Goal: Task Accomplishment & Management: Use online tool/utility

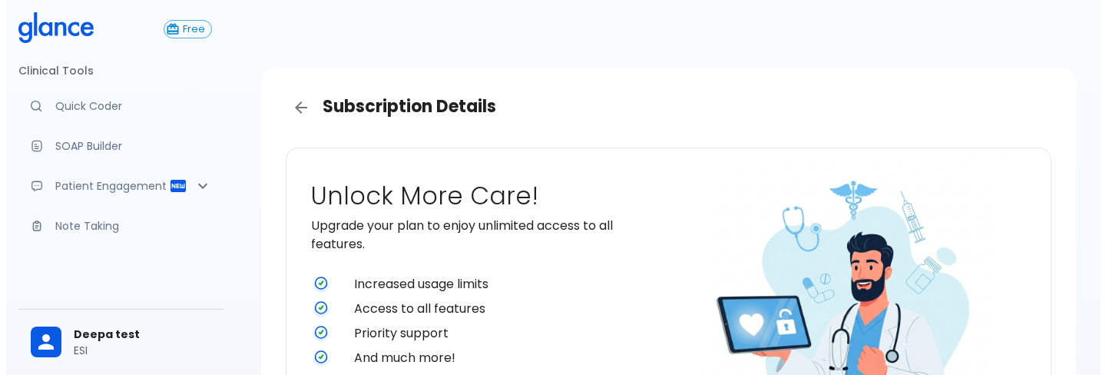
scroll to position [378, 0]
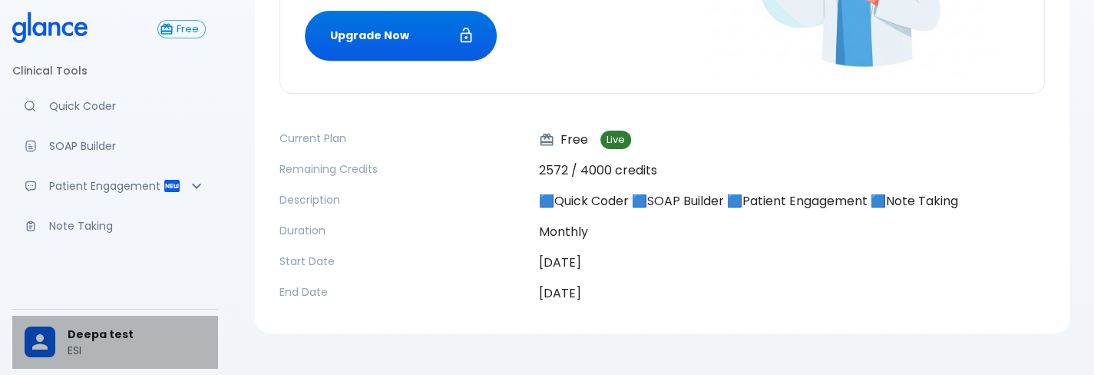
click at [68, 361] on div "Deepa test ESI" at bounding box center [115, 342] width 206 height 53
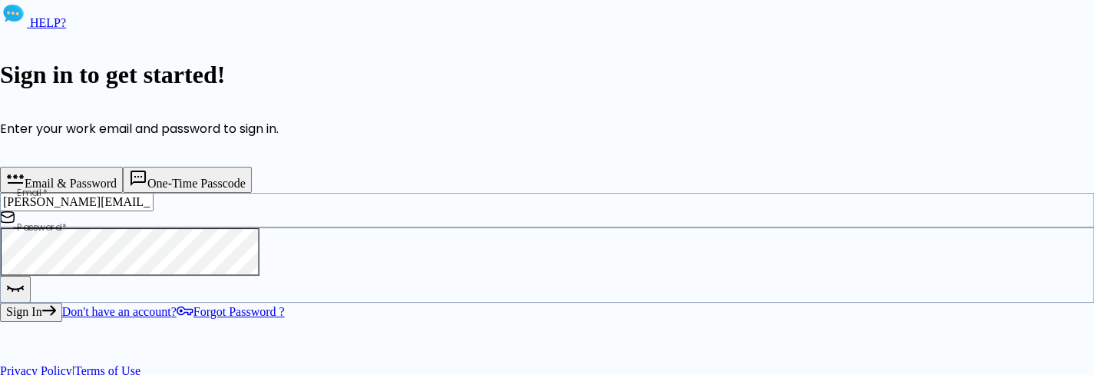
scroll to position [192, 0]
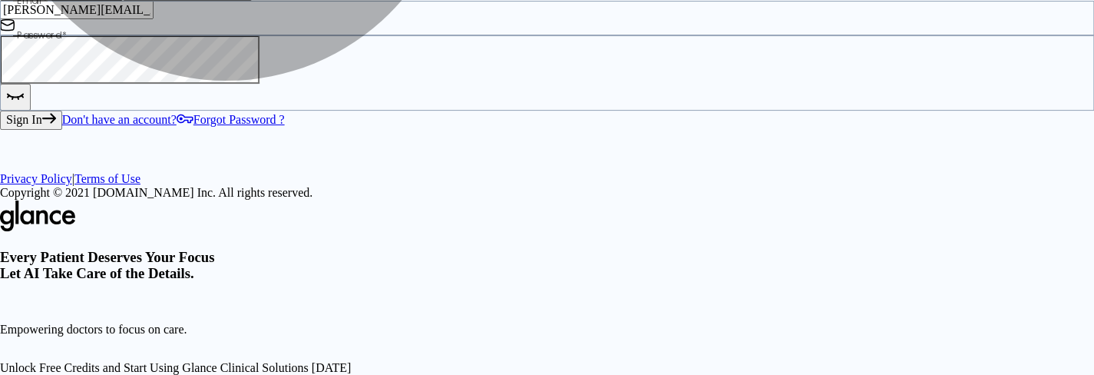
click at [62, 129] on button "Sign In" at bounding box center [31, 120] width 62 height 18
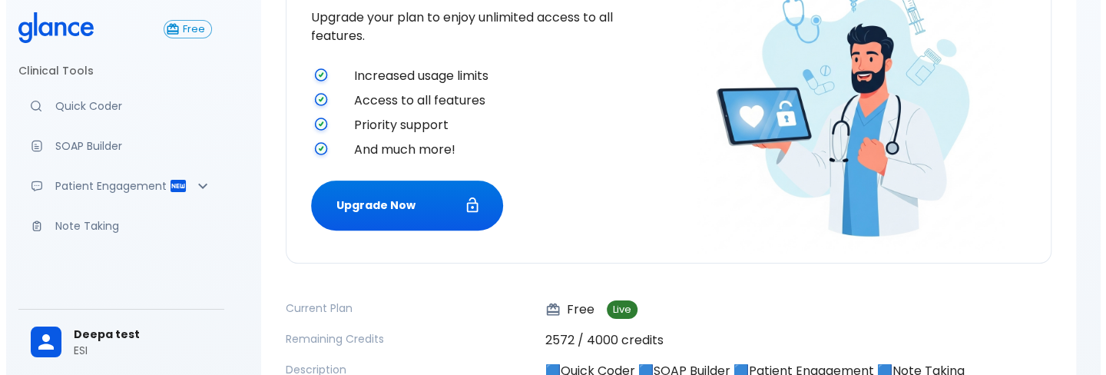
scroll to position [209, 0]
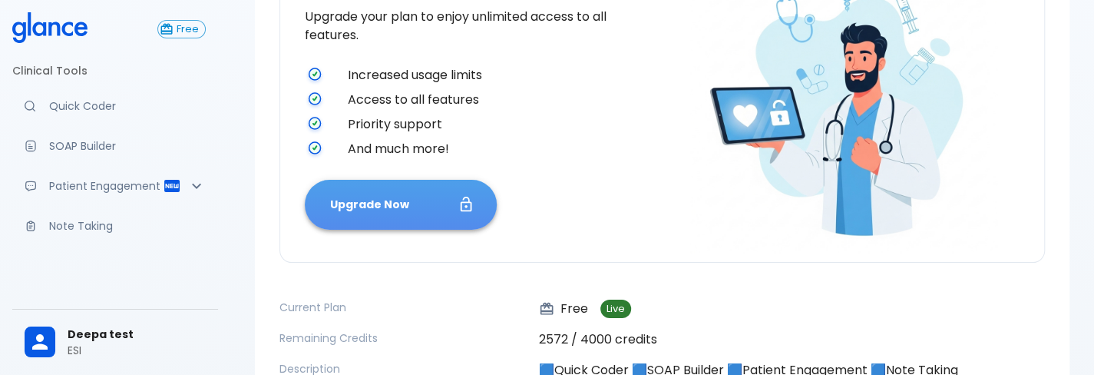
click at [421, 193] on button "Upgrade Now" at bounding box center [401, 205] width 192 height 50
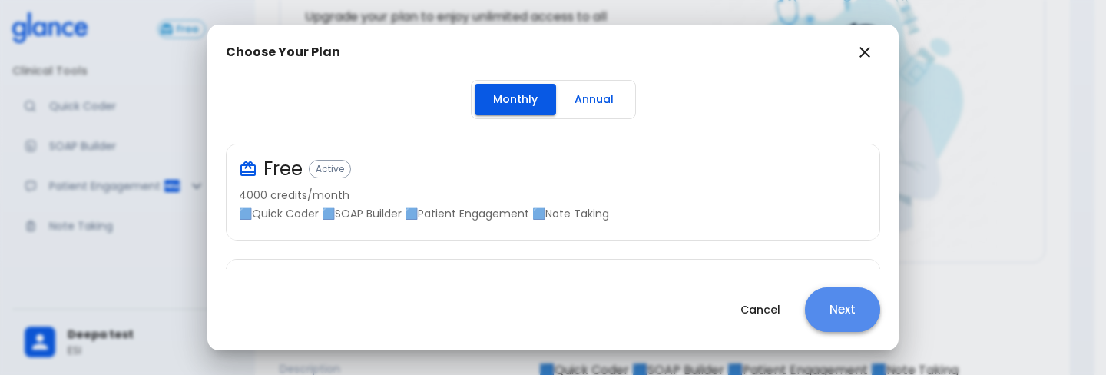
click at [845, 293] on button "Next" at bounding box center [842, 309] width 75 height 45
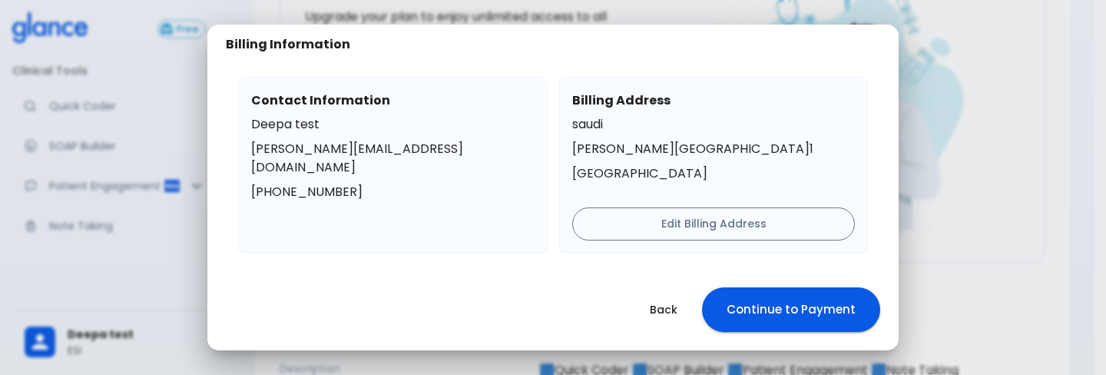
scroll to position [98, 0]
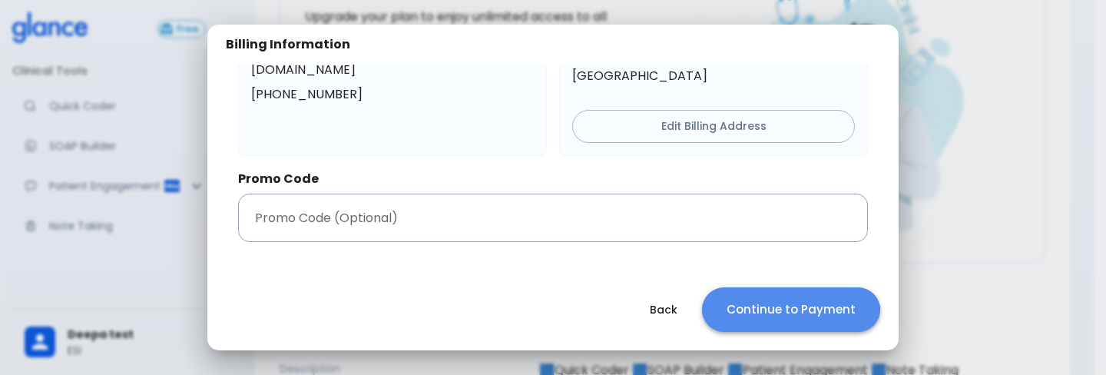
click at [762, 325] on button "Continue to Payment" at bounding box center [791, 309] width 178 height 45
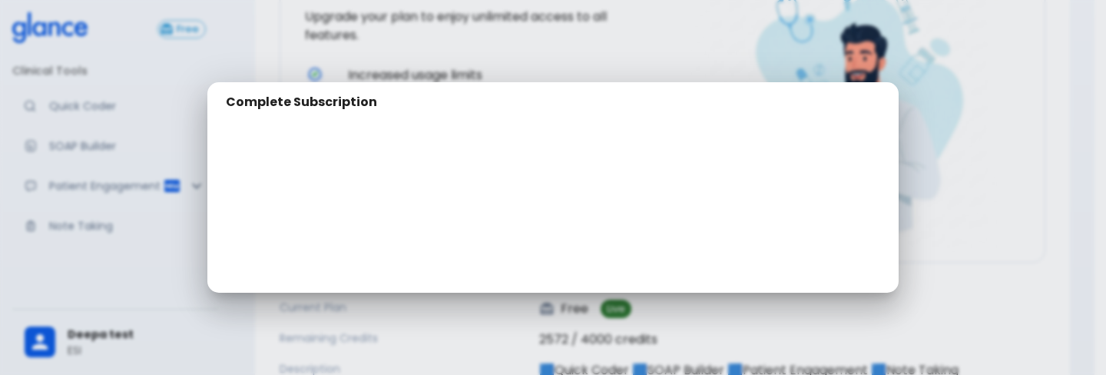
scroll to position [151, 0]
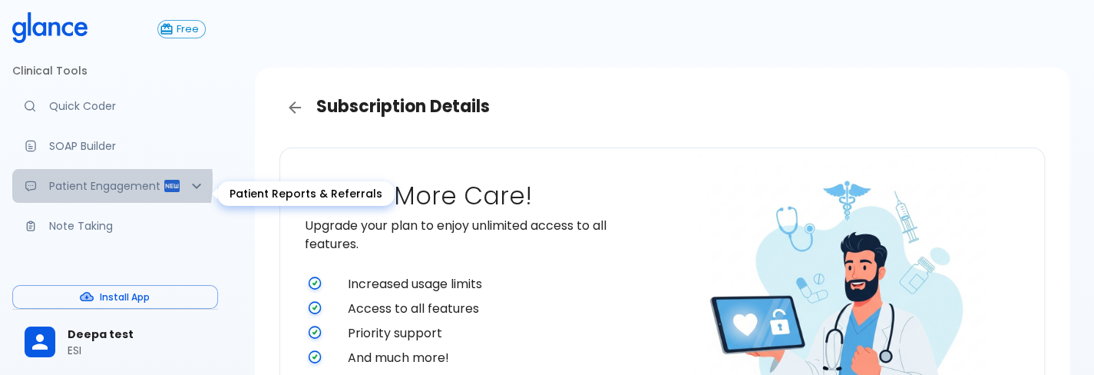
click at [65, 180] on p "Patient Engagement" at bounding box center [106, 185] width 114 height 15
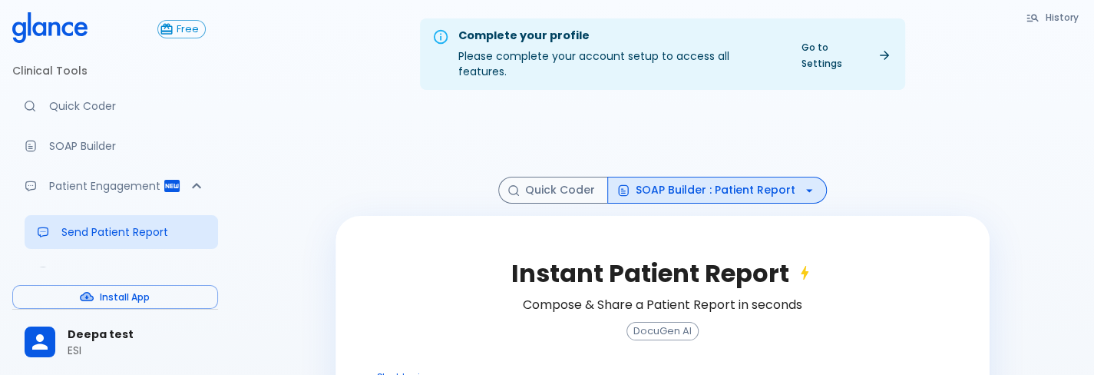
scroll to position [149, 0]
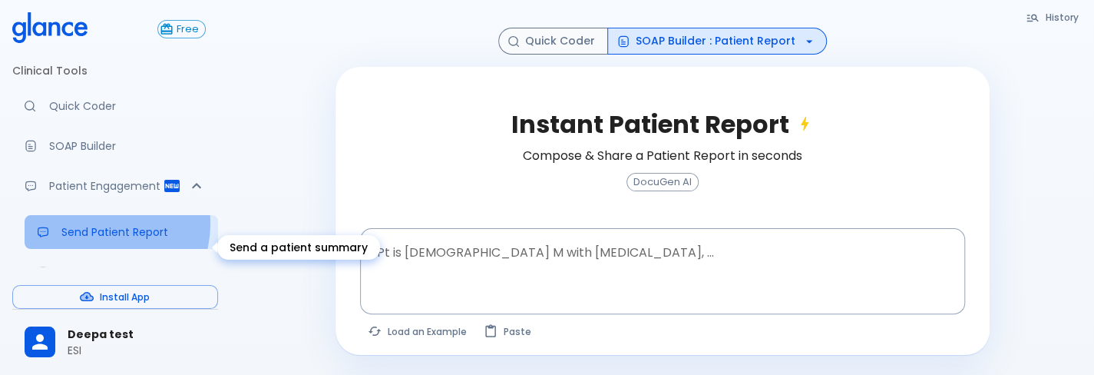
click at [106, 239] on link "Send Patient Report" at bounding box center [122, 232] width 194 height 34
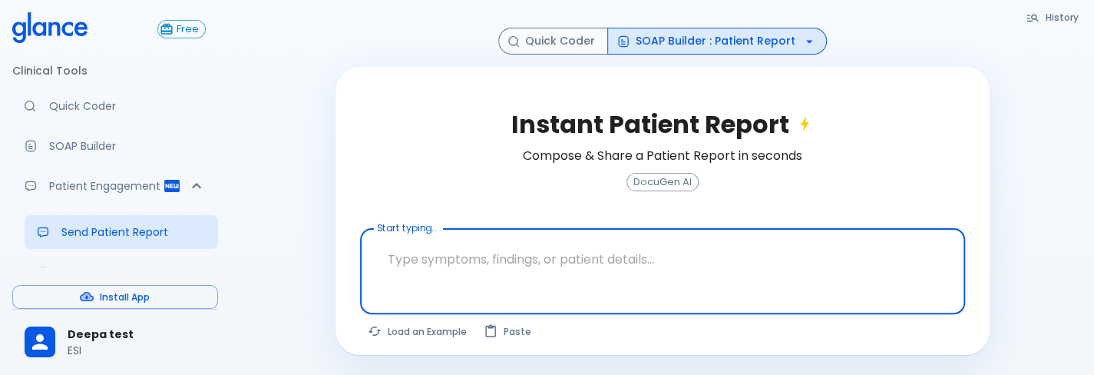
click at [446, 244] on textarea at bounding box center [663, 259] width 584 height 48
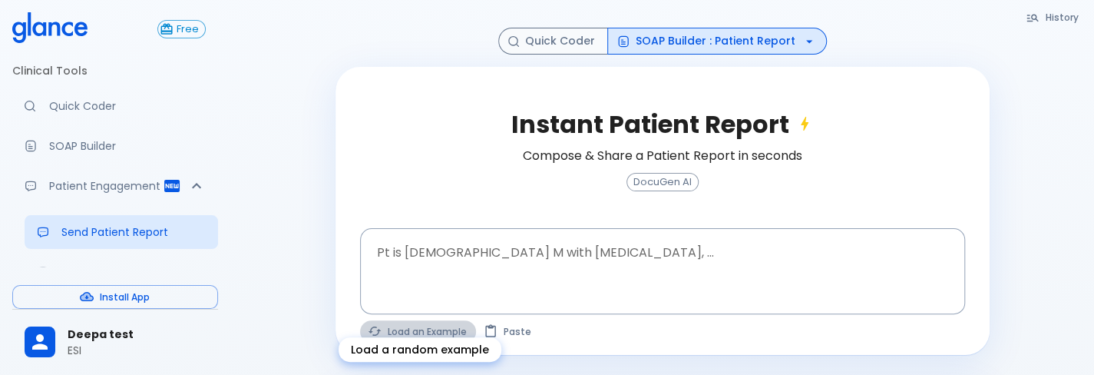
click at [426, 326] on button "Load an Example" at bounding box center [418, 331] width 116 height 22
type textarea "30F, weight loss, palpitations, heat intolerance, HR 121, goiter, TSH undetecta…"
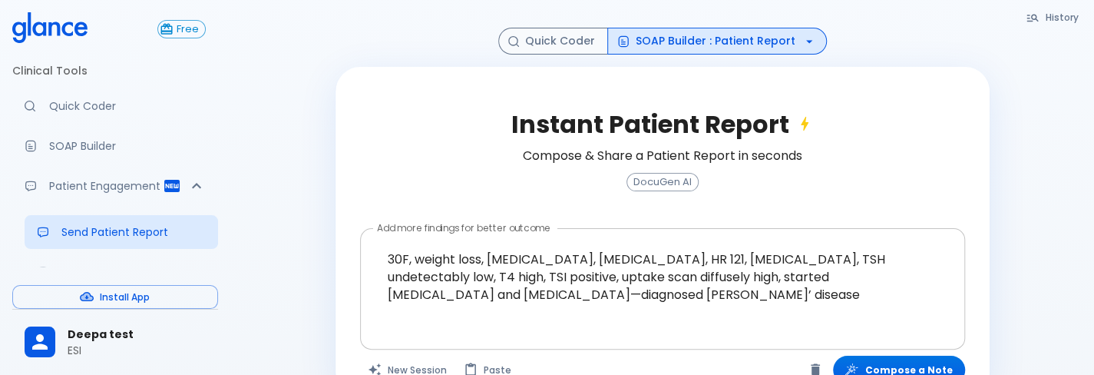
scroll to position [260, 0]
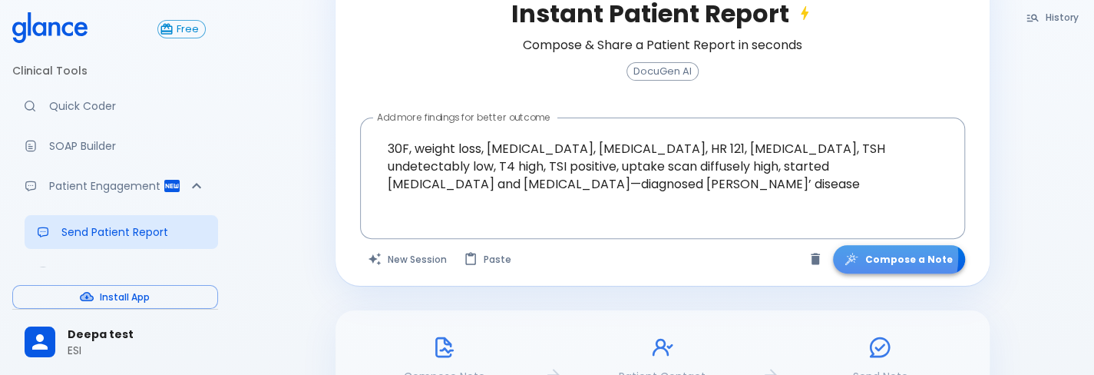
click at [872, 245] on button "Compose a Note" at bounding box center [899, 259] width 132 height 28
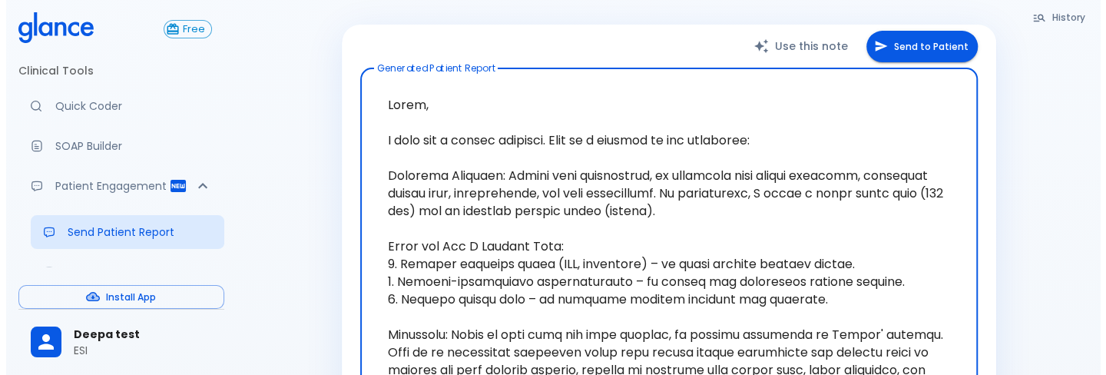
scroll to position [238, 0]
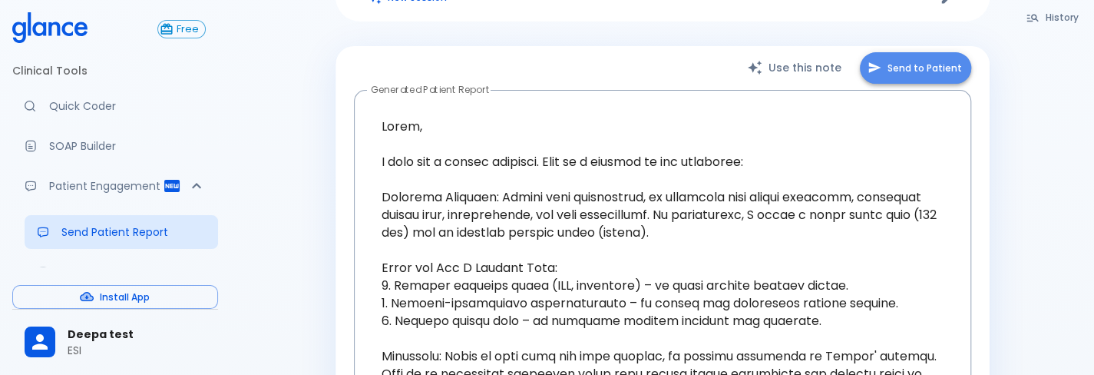
click at [922, 52] on button "Send to Patient" at bounding box center [915, 67] width 111 height 31
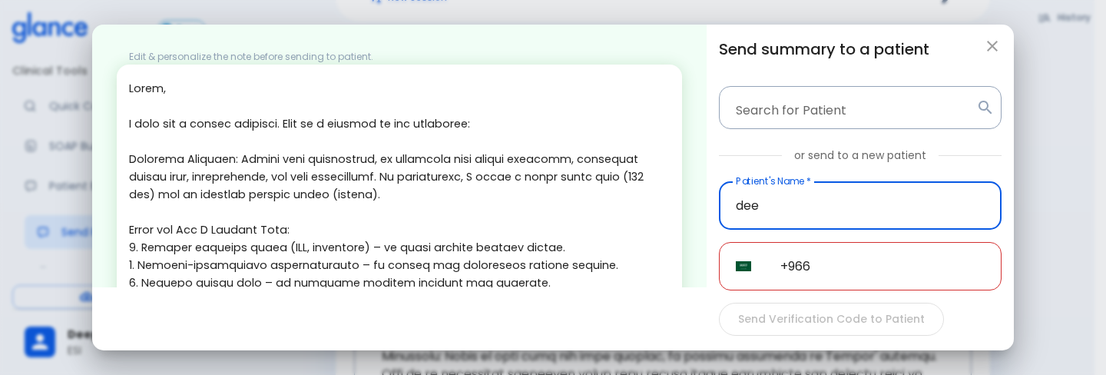
type input "dee"
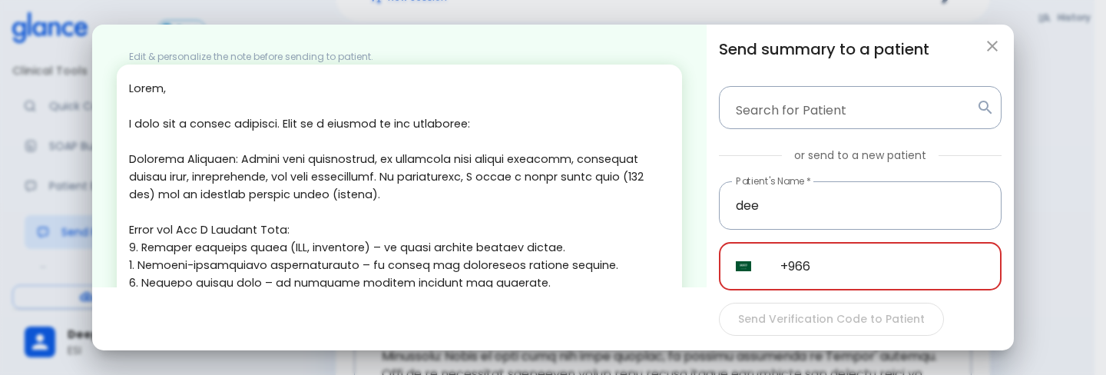
click at [898, 278] on input "+966" at bounding box center [882, 266] width 238 height 48
click at [847, 271] on input "+91 96069 2484" at bounding box center [882, 266] width 238 height 48
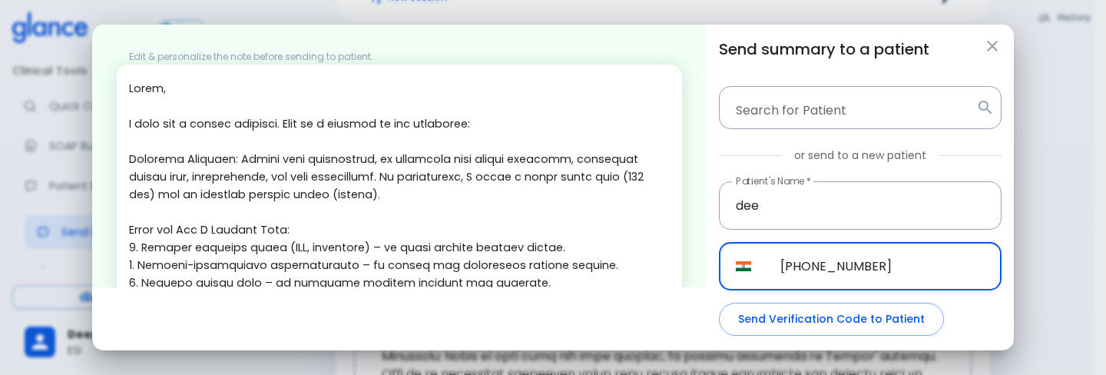
scroll to position [51, 0]
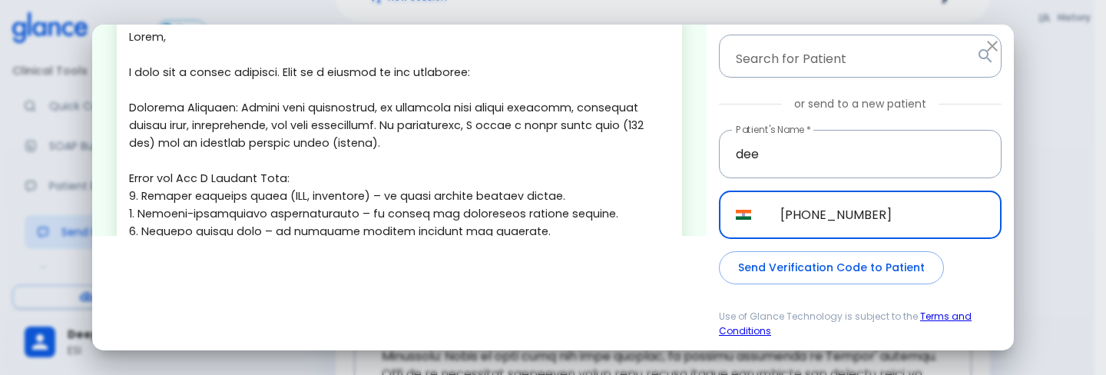
type input "+91 96069 26484"
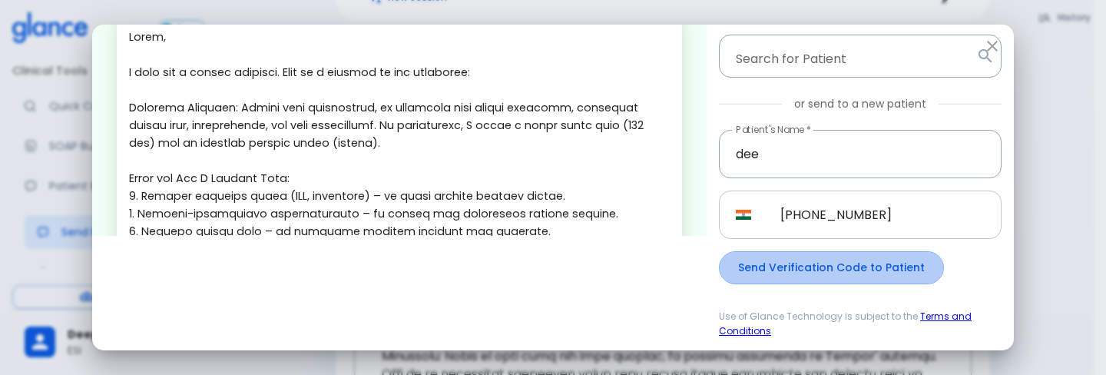
click at [847, 271] on button "Send Verification Code to Patient" at bounding box center [831, 267] width 225 height 33
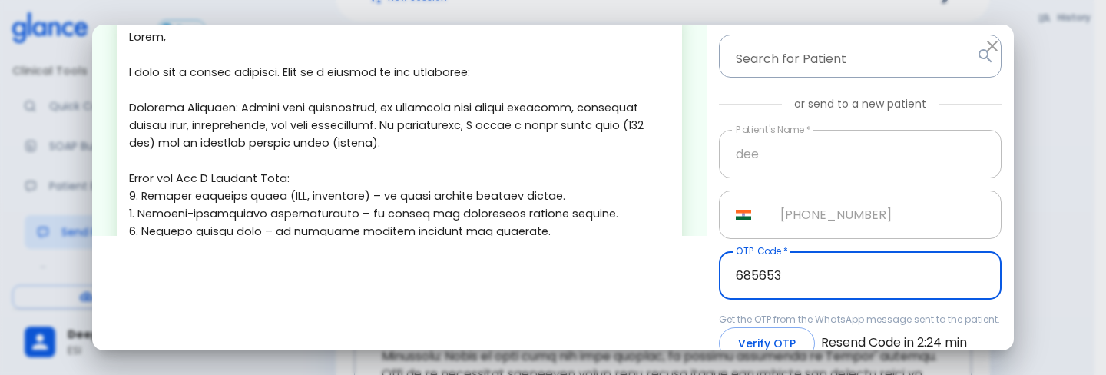
type input "685653"
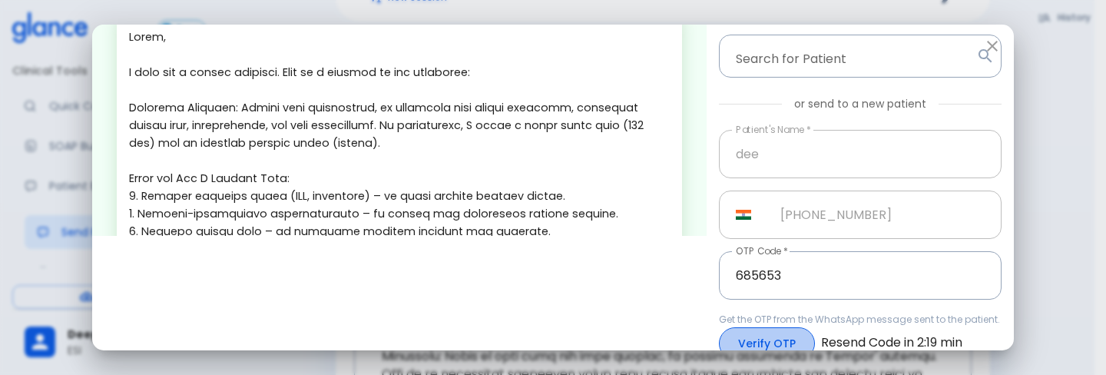
click at [779, 332] on button "Verify OTP" at bounding box center [767, 343] width 96 height 33
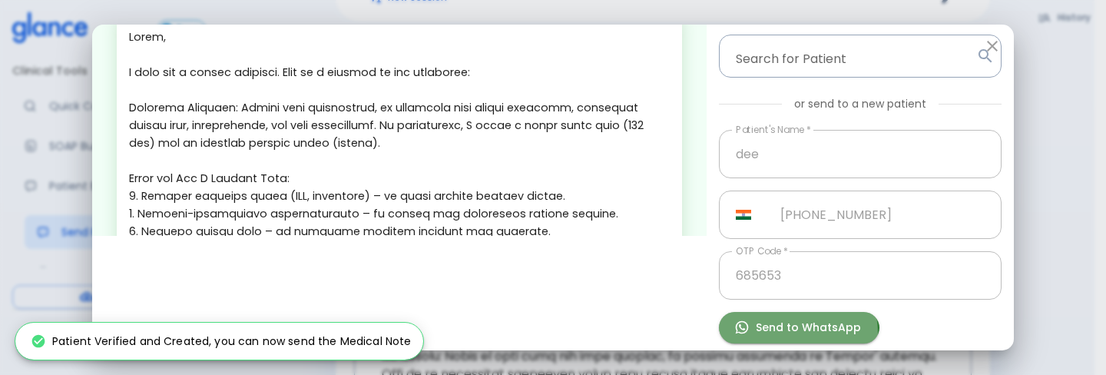
click at [779, 332] on button "Send to WhatsApp" at bounding box center [799, 327] width 160 height 31
